Goal: Task Accomplishment & Management: Complete application form

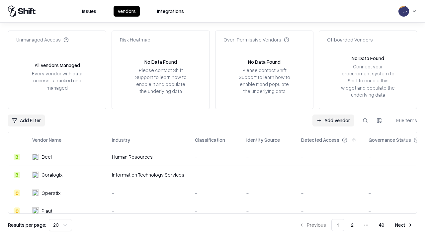
click at [333, 120] on link "Add Vendor" at bounding box center [334, 121] width 42 height 12
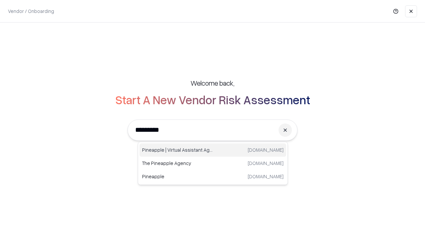
click at [213, 150] on div "Pineapple | Virtual Assistant Agency [DOMAIN_NAME]" at bounding box center [213, 150] width 147 height 13
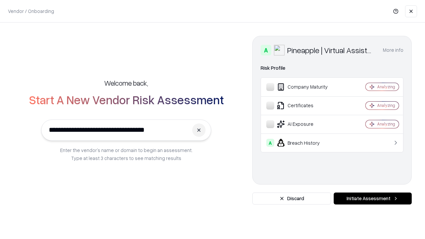
type input "**********"
click at [373, 199] on button "Initiate Assessment" at bounding box center [373, 199] width 78 height 12
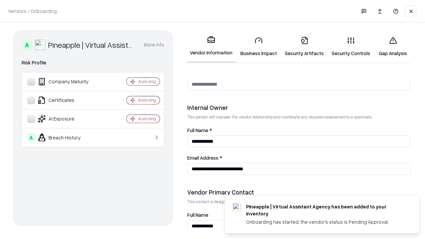
scroll to position [344, 0]
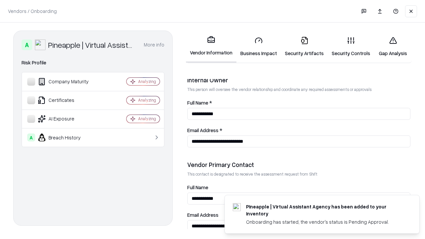
click at [259, 47] on link "Business Impact" at bounding box center [259, 46] width 45 height 31
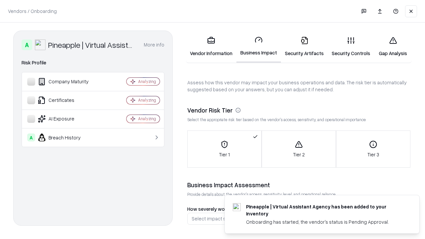
click at [304, 47] on link "Security Artifacts" at bounding box center [304, 46] width 47 height 31
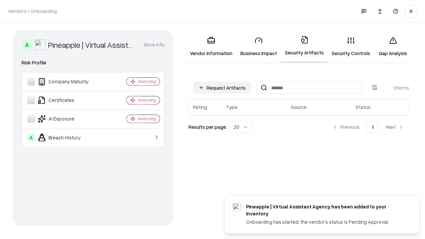
click at [222, 88] on button "Request Artifacts" at bounding box center [222, 88] width 58 height 12
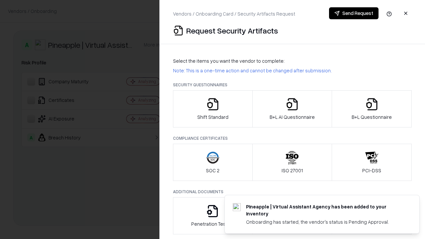
click at [213, 109] on icon "button" at bounding box center [212, 104] width 13 height 13
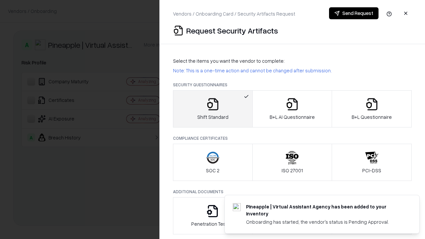
click at [354, 13] on button "Send Request" at bounding box center [354, 13] width 50 height 12
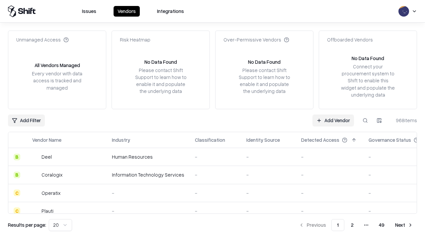
click at [366, 120] on button at bounding box center [366, 121] width 12 height 12
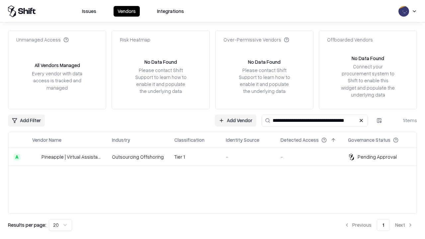
type input "**********"
click at [217, 157] on td "Tier 1" at bounding box center [195, 157] width 52 height 18
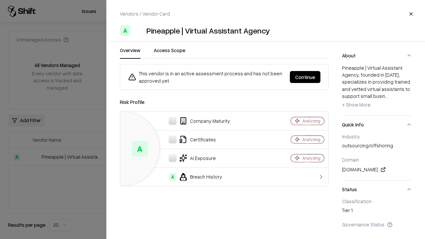
click at [305, 77] on button "Continue" at bounding box center [305, 77] width 31 height 12
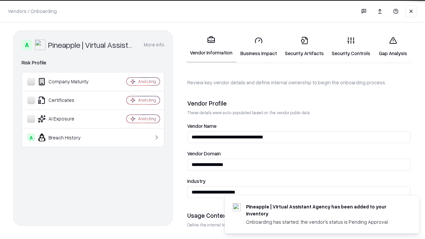
click at [304, 47] on link "Security Artifacts" at bounding box center [304, 46] width 47 height 31
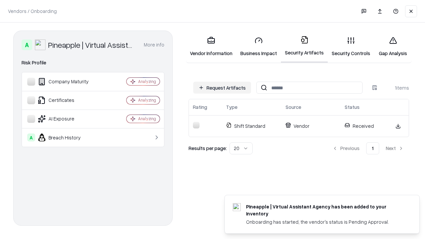
click at [351, 47] on link "Security Controls" at bounding box center [351, 46] width 47 height 31
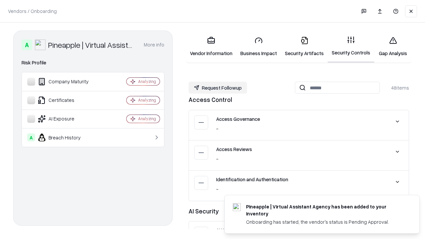
click at [218, 88] on button "Request Followup" at bounding box center [218, 88] width 58 height 12
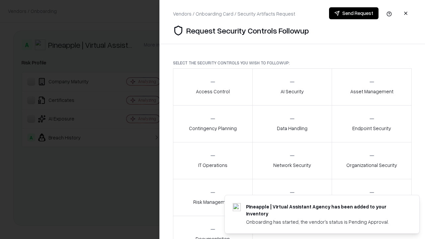
click at [213, 87] on div "Access Control" at bounding box center [213, 87] width 34 height 16
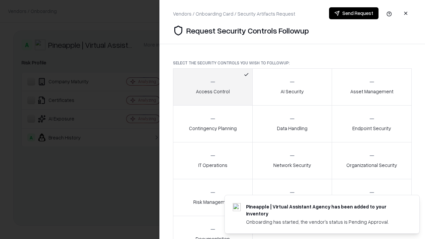
click at [354, 13] on button "Send Request" at bounding box center [354, 13] width 50 height 12
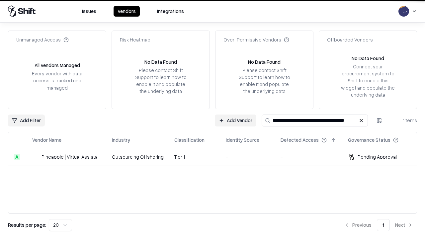
type input "**********"
click at [217, 157] on td "Tier 1" at bounding box center [195, 157] width 52 height 18
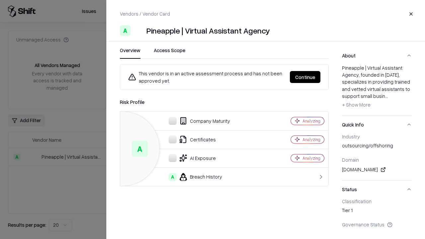
click at [305, 77] on button "Continue" at bounding box center [305, 77] width 31 height 12
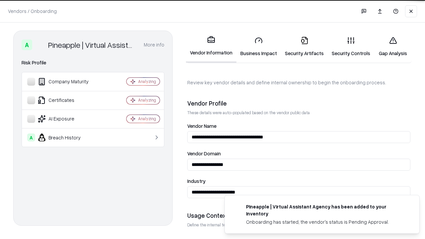
click at [393, 47] on link "Gap Analysis" at bounding box center [393, 46] width 38 height 31
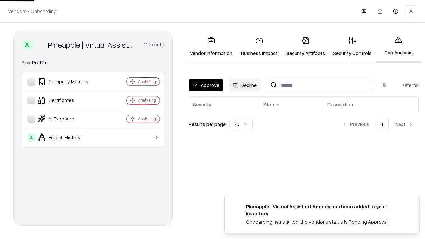
click at [206, 85] on button "Approve" at bounding box center [206, 85] width 35 height 12
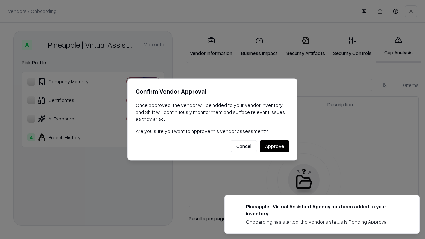
click at [274, 146] on button "Approve" at bounding box center [275, 147] width 30 height 12
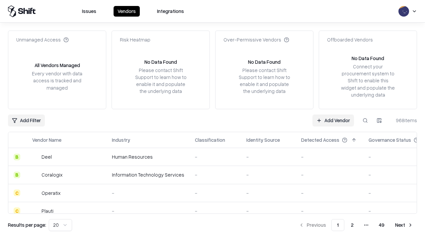
type input "**********"
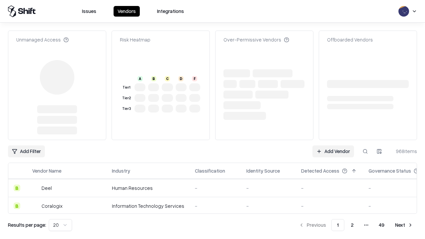
click at [333, 146] on link "Add Vendor" at bounding box center [334, 152] width 42 height 12
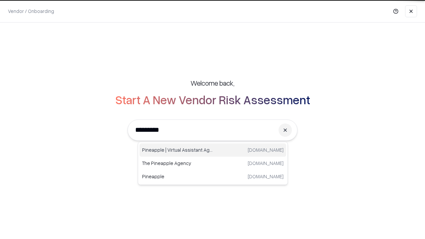
click at [213, 150] on div "Pineapple | Virtual Assistant Agency trypineapple.com" at bounding box center [213, 150] width 147 height 13
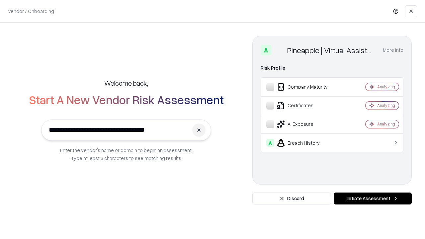
type input "**********"
click at [373, 199] on button "Initiate Assessment" at bounding box center [373, 199] width 78 height 12
